Goal: Entertainment & Leisure: Consume media (video, audio)

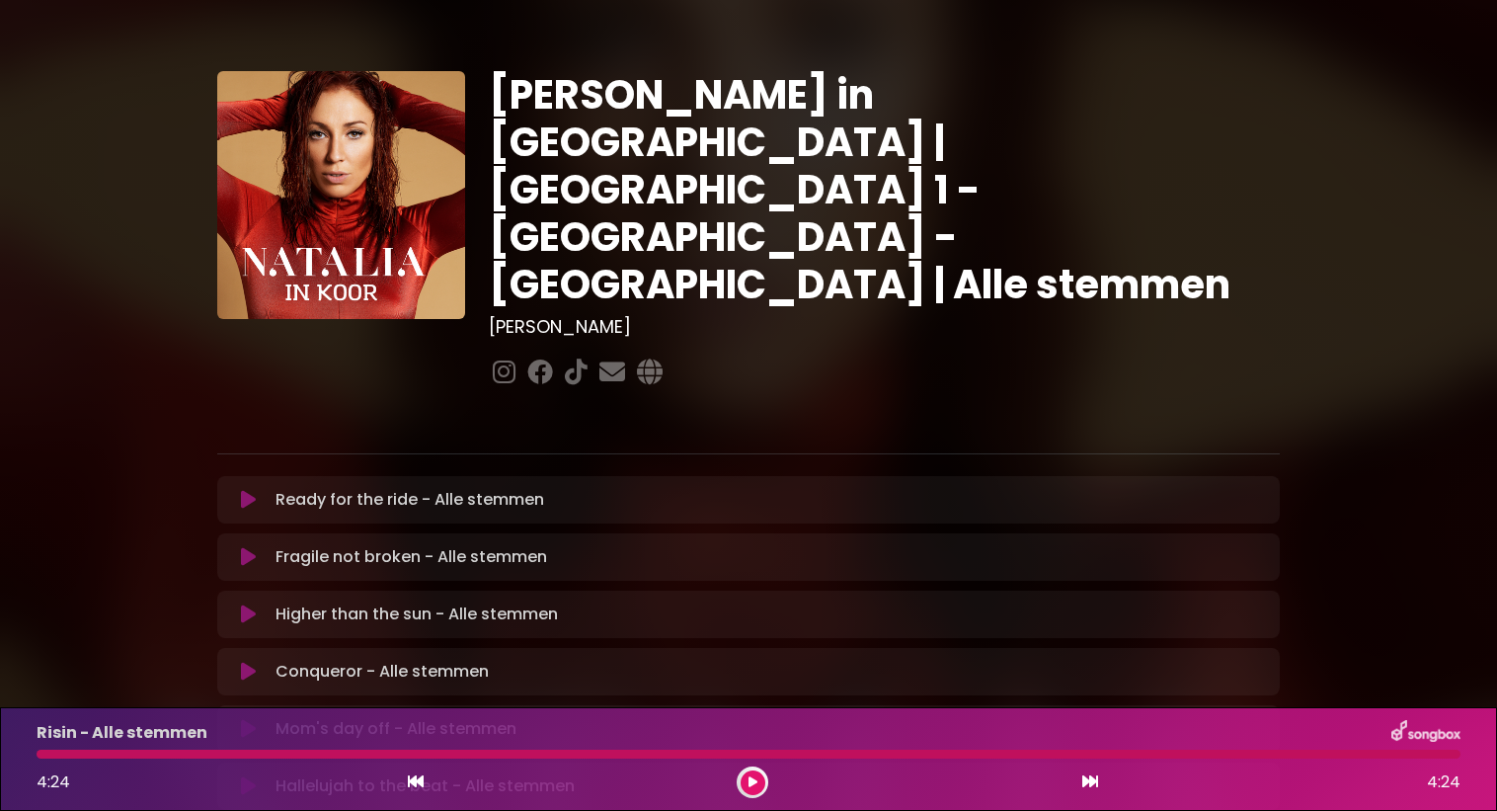
scroll to position [499, 0]
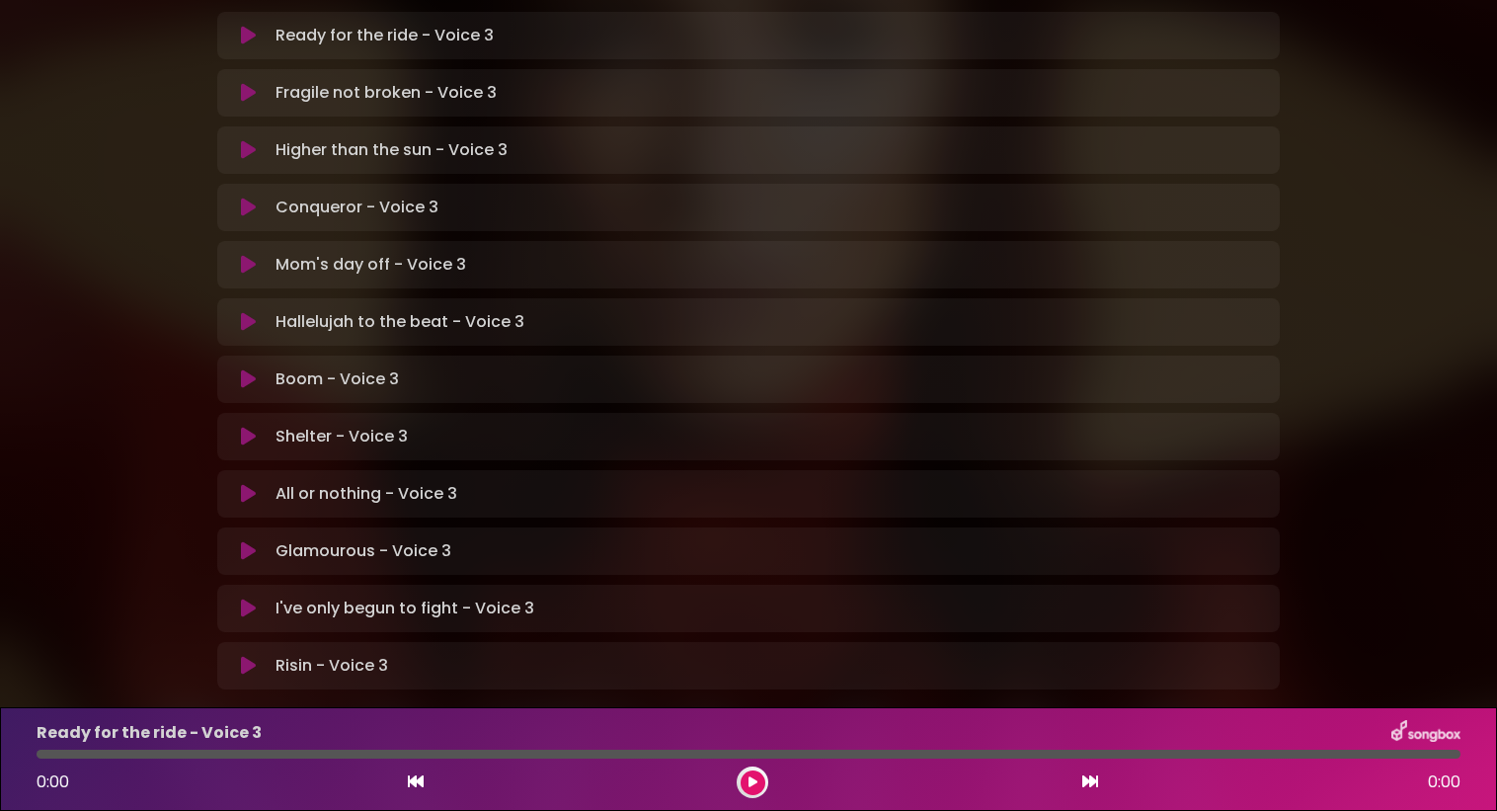
scroll to position [451, 0]
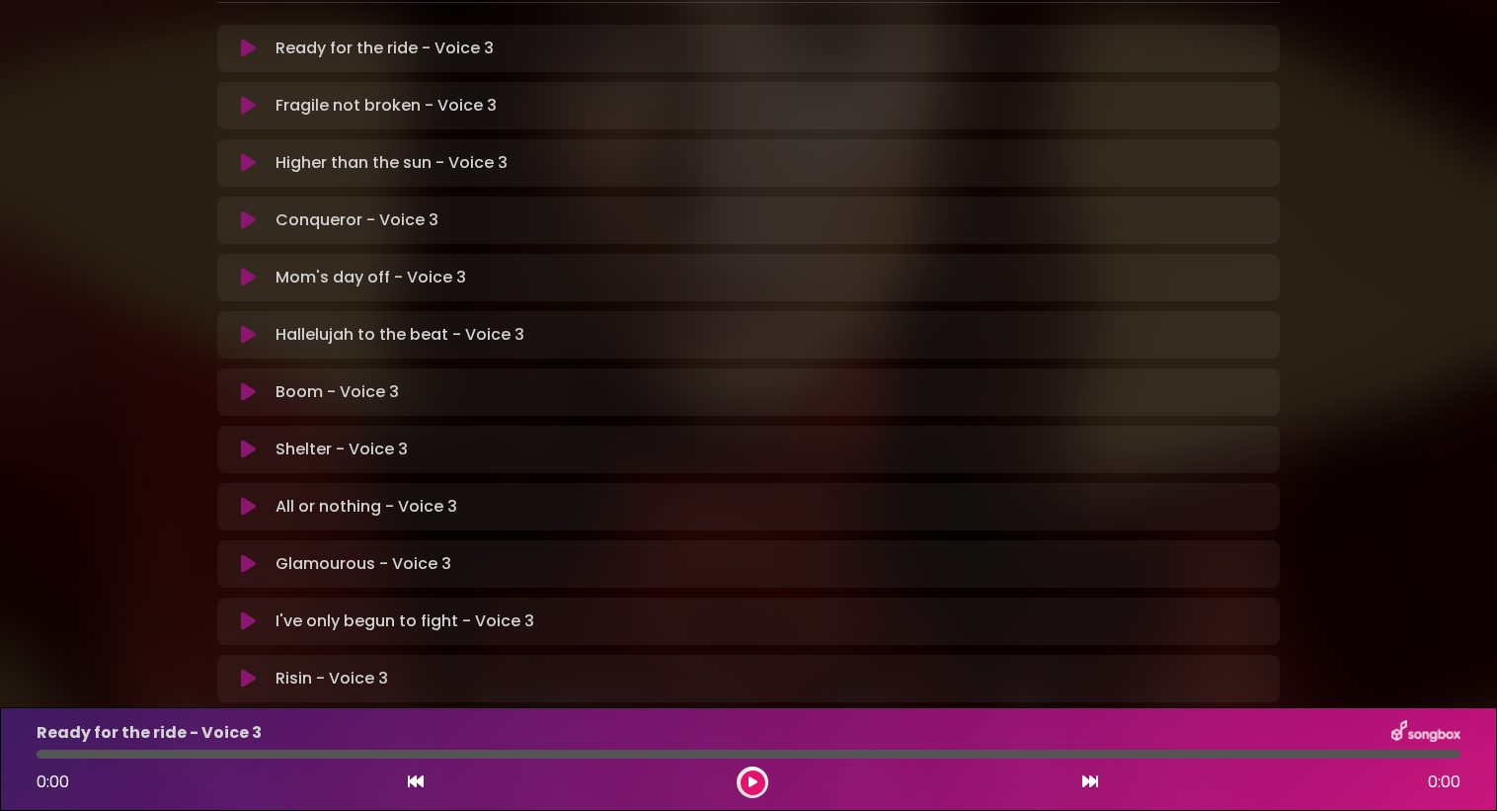
click at [302, 437] on p "Shelter - Voice 3 Loading Track..." at bounding box center [341, 449] width 132 height 24
click at [257, 439] on button at bounding box center [248, 449] width 39 height 20
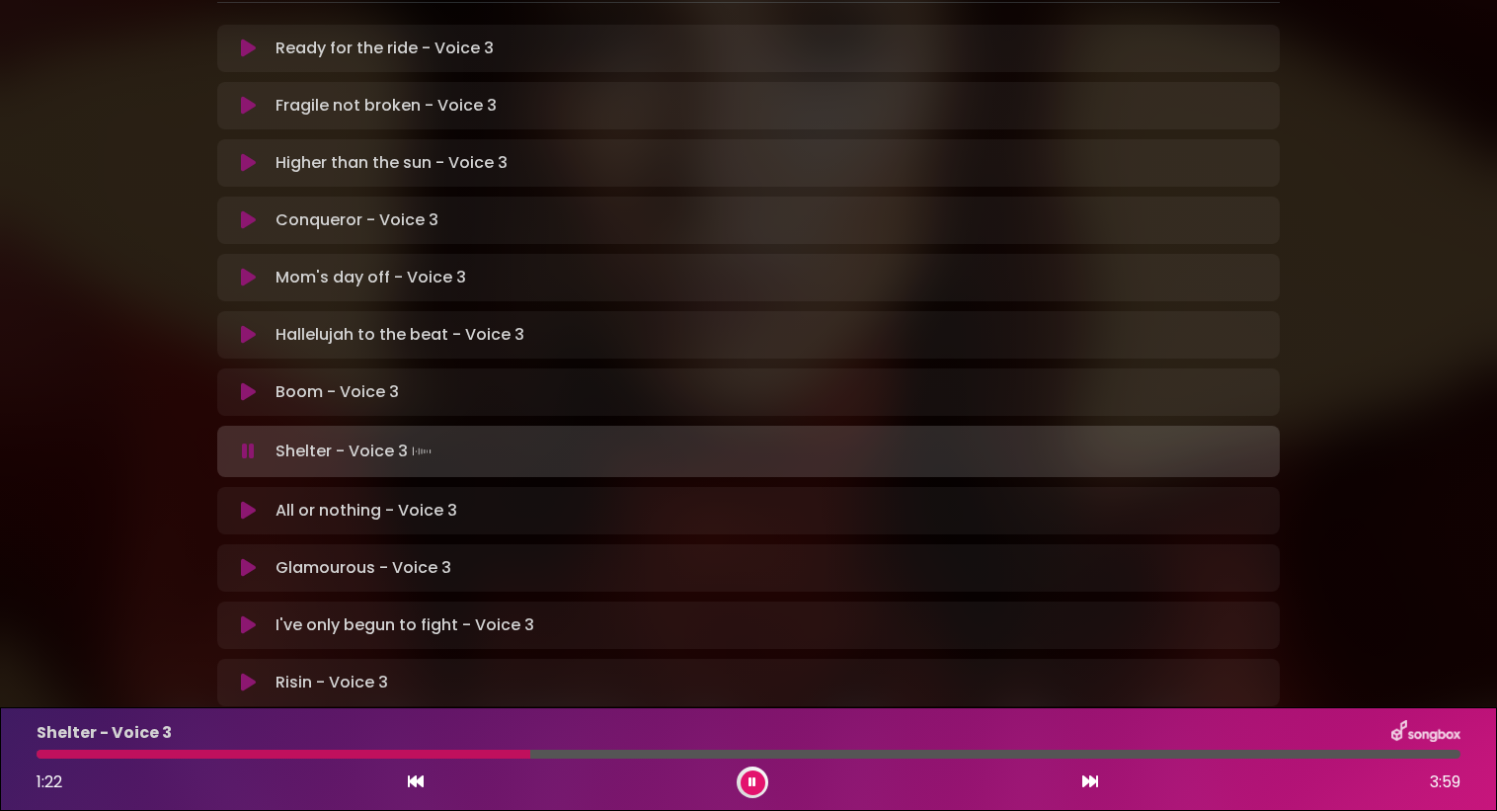
click at [749, 778] on icon at bounding box center [752, 782] width 8 height 12
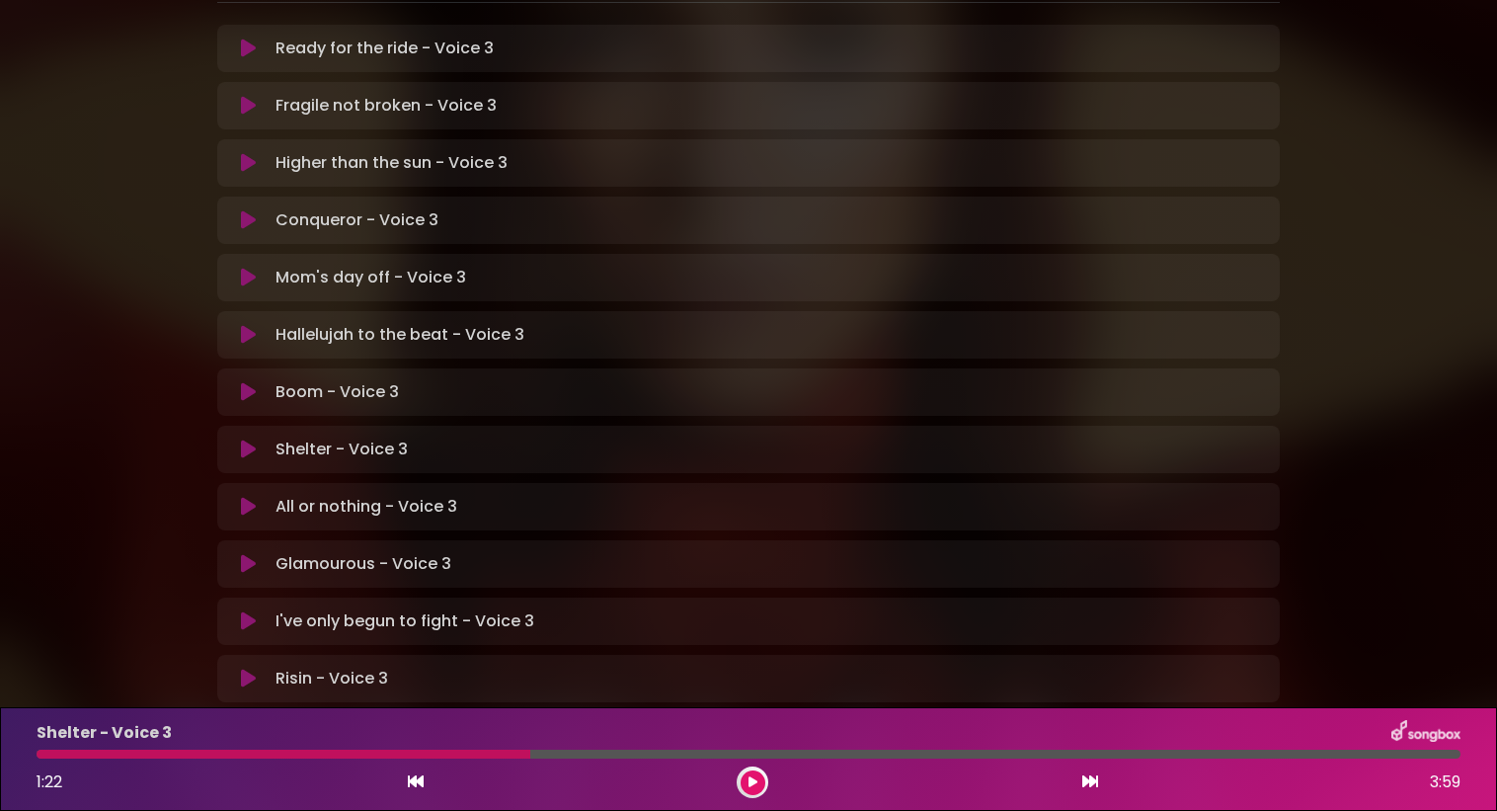
click at [749, 778] on icon at bounding box center [752, 782] width 9 height 12
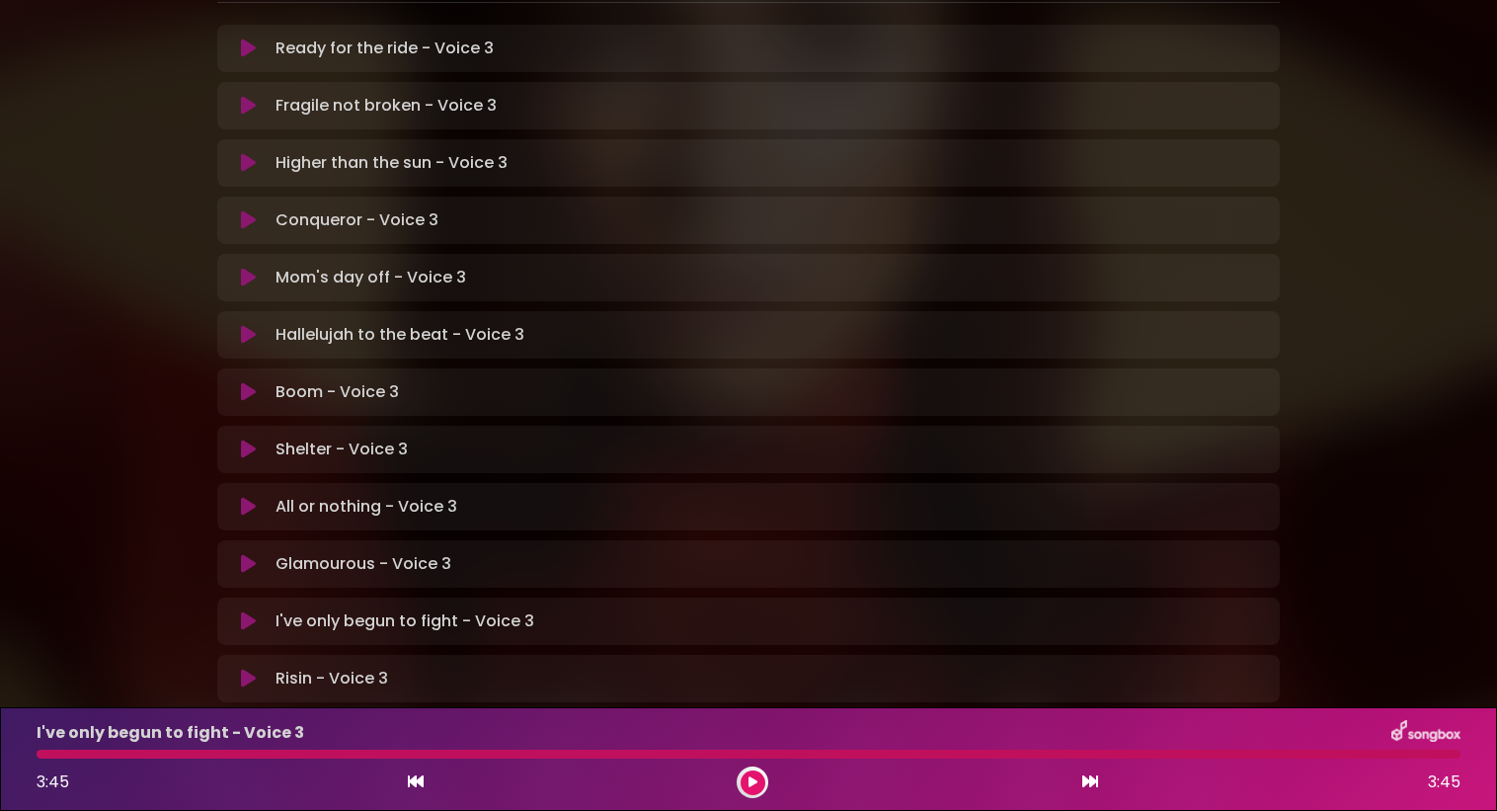
click at [752, 782] on icon at bounding box center [752, 782] width 9 height 12
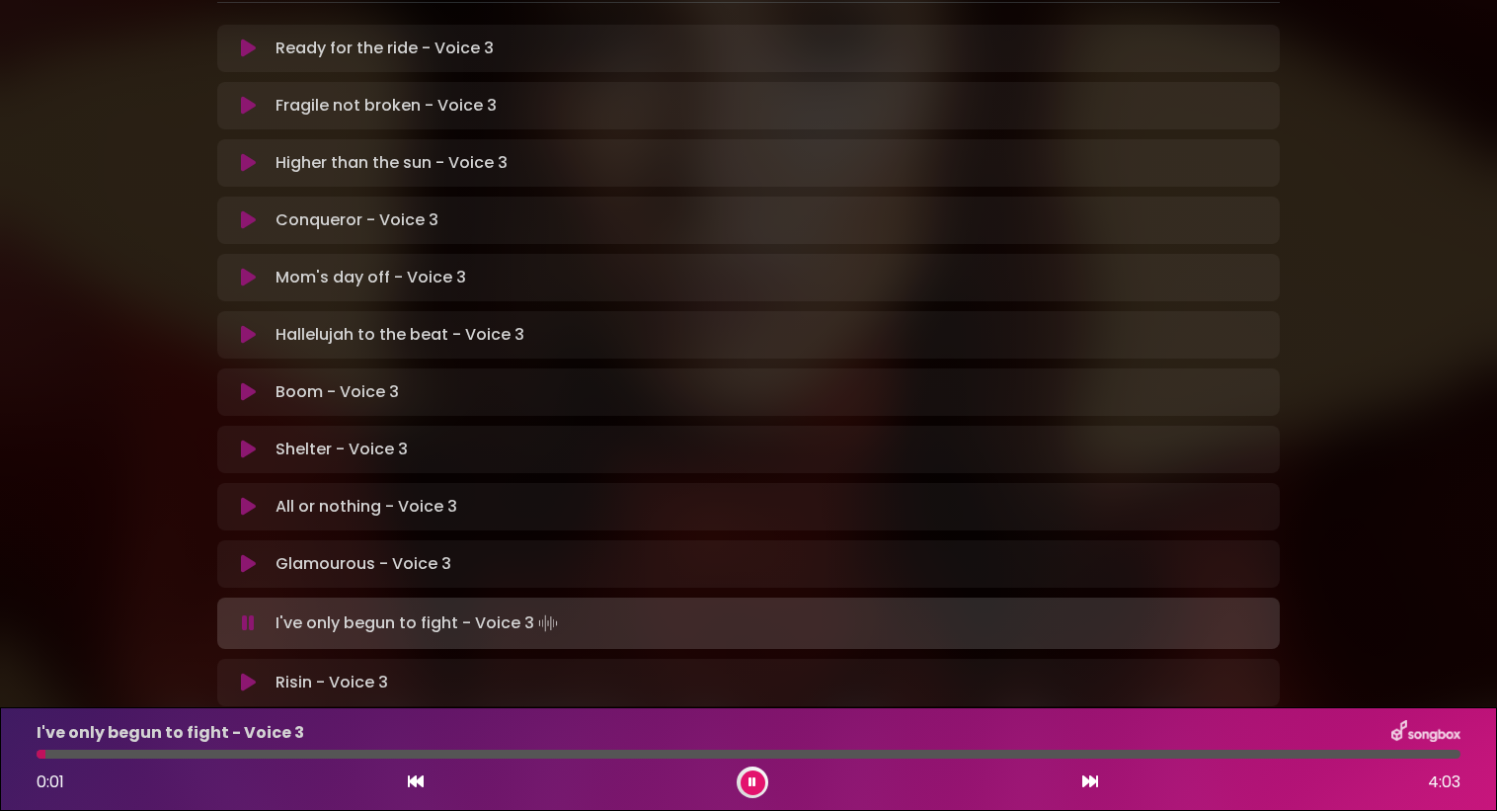
click at [758, 781] on button at bounding box center [753, 782] width 25 height 25
